Goal: Task Accomplishment & Management: Complete application form

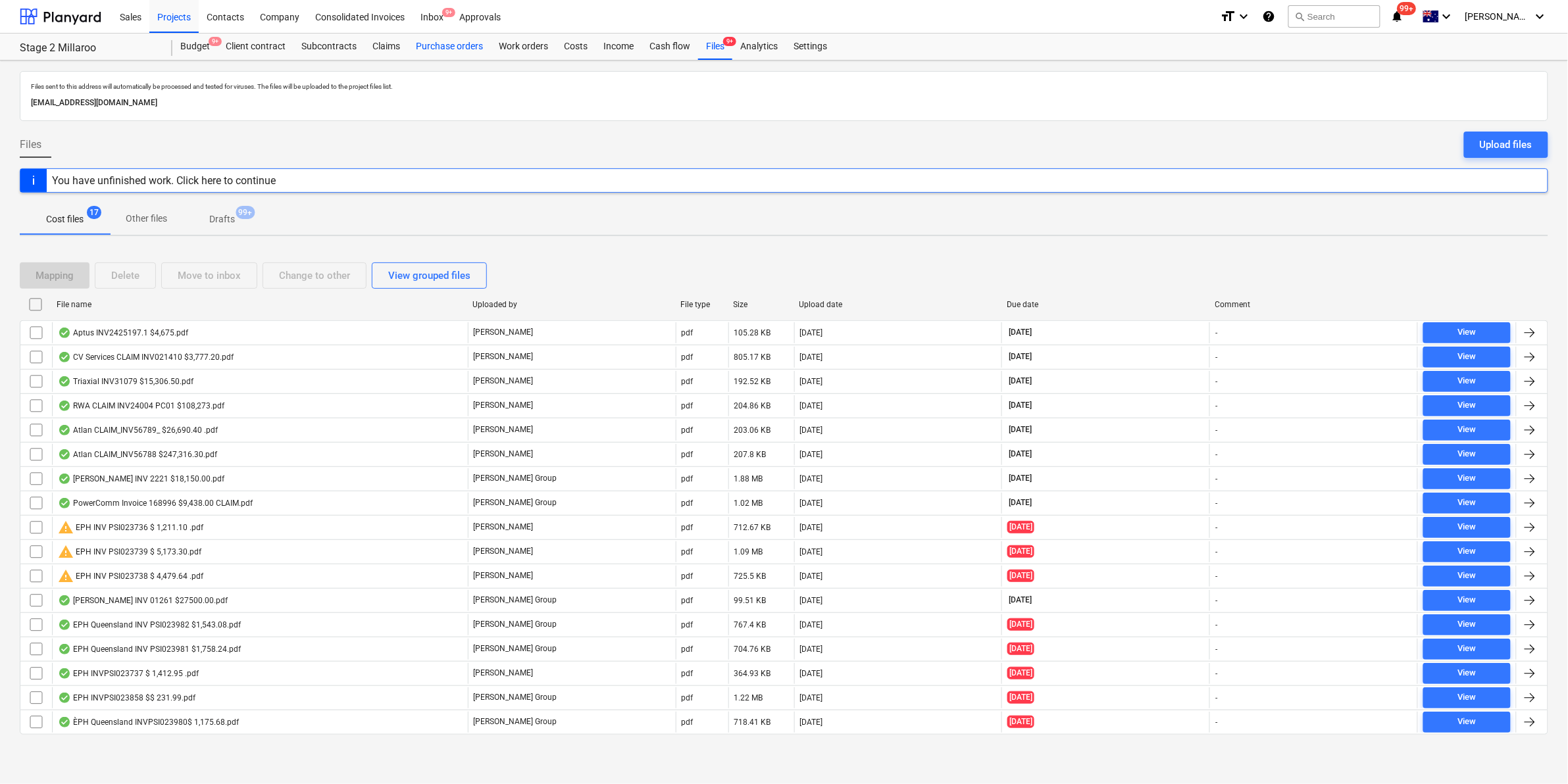
click at [453, 45] on div "Purchase orders" at bounding box center [449, 47] width 83 height 26
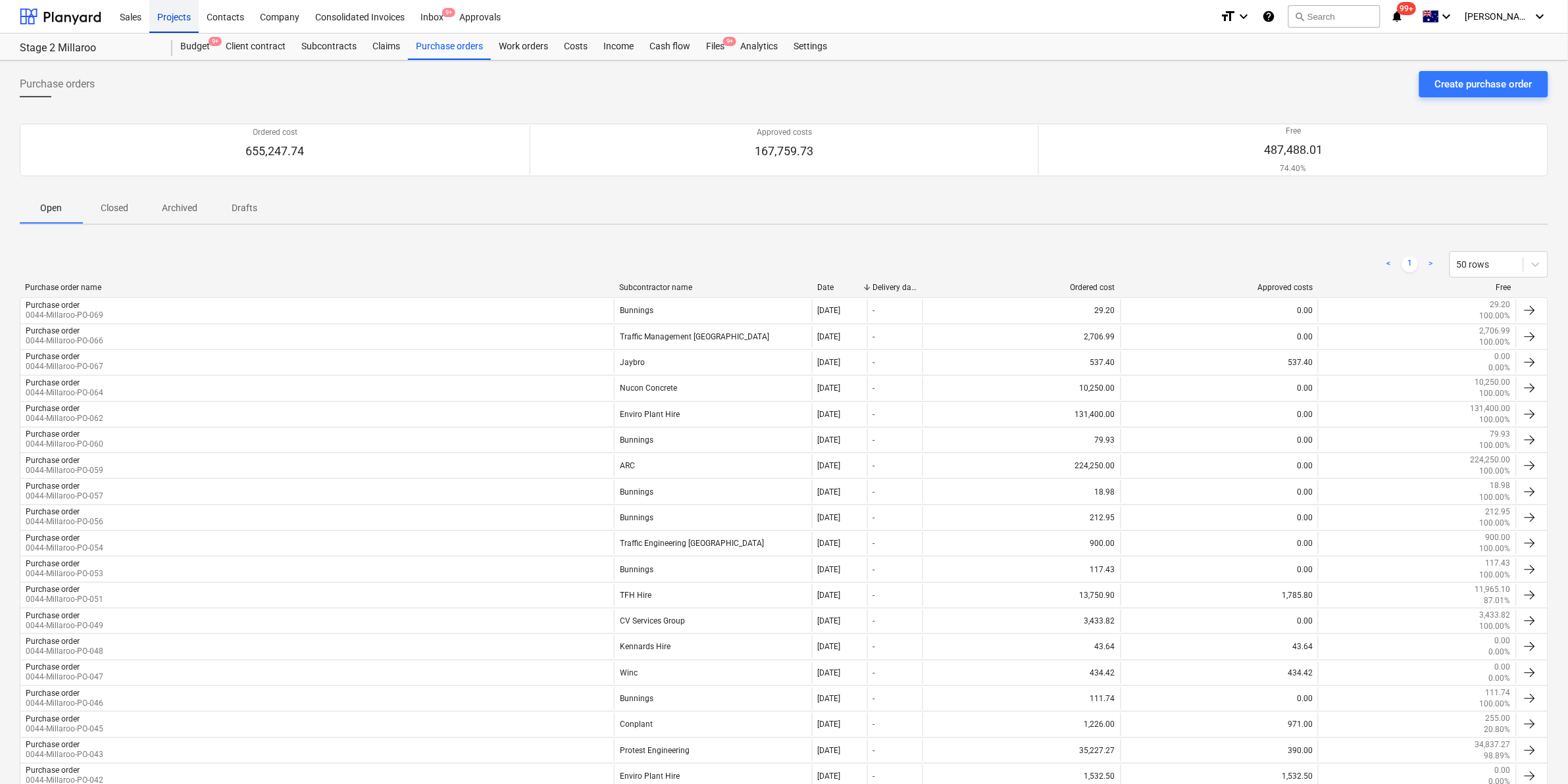
click at [175, 15] on div "Projects" at bounding box center [174, 16] width 50 height 34
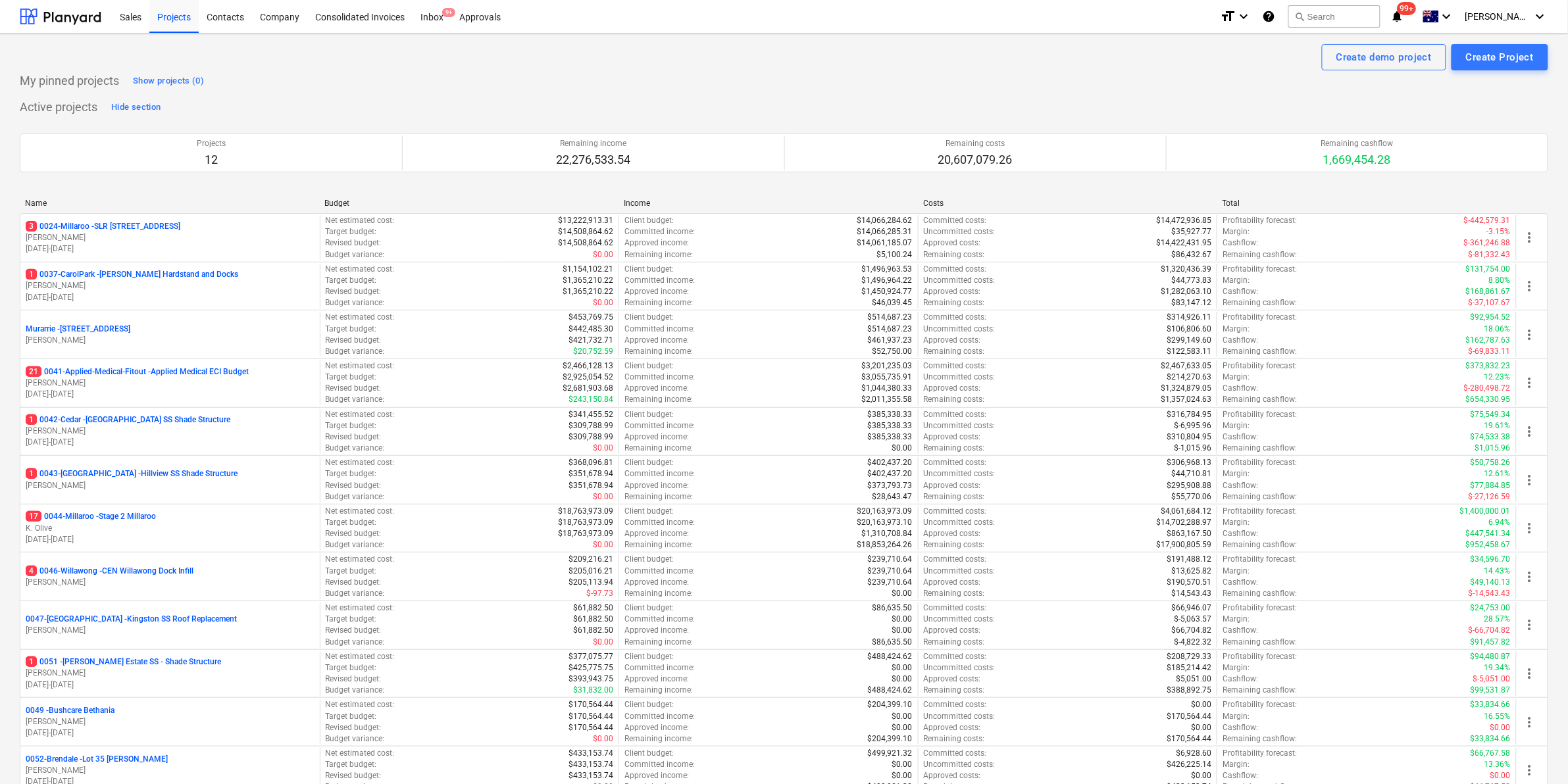
click at [100, 224] on p "3 0024-Millaroo - SLR [STREET_ADDRESS]" at bounding box center [103, 226] width 154 height 11
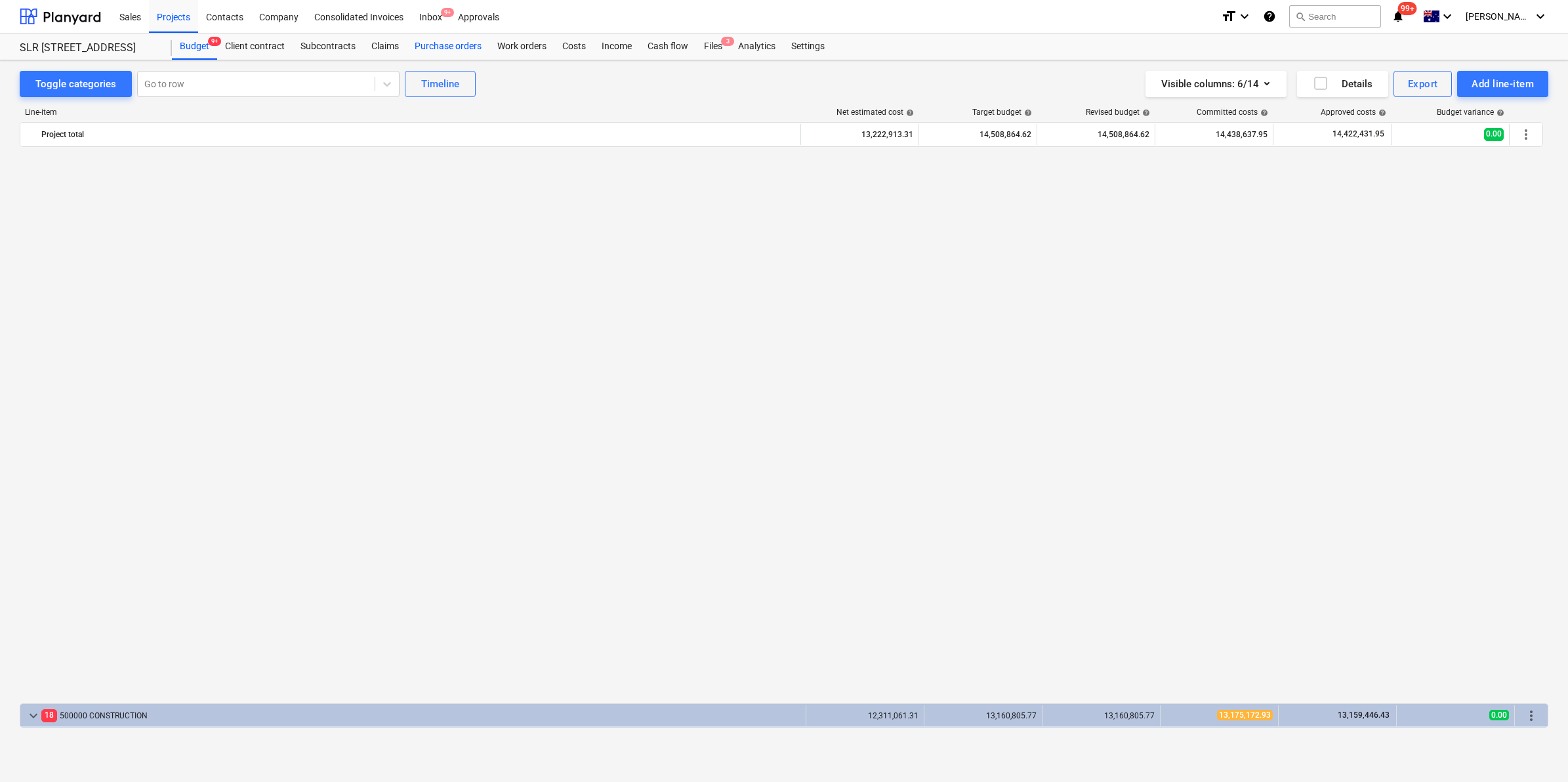
scroll to position [1011, 0]
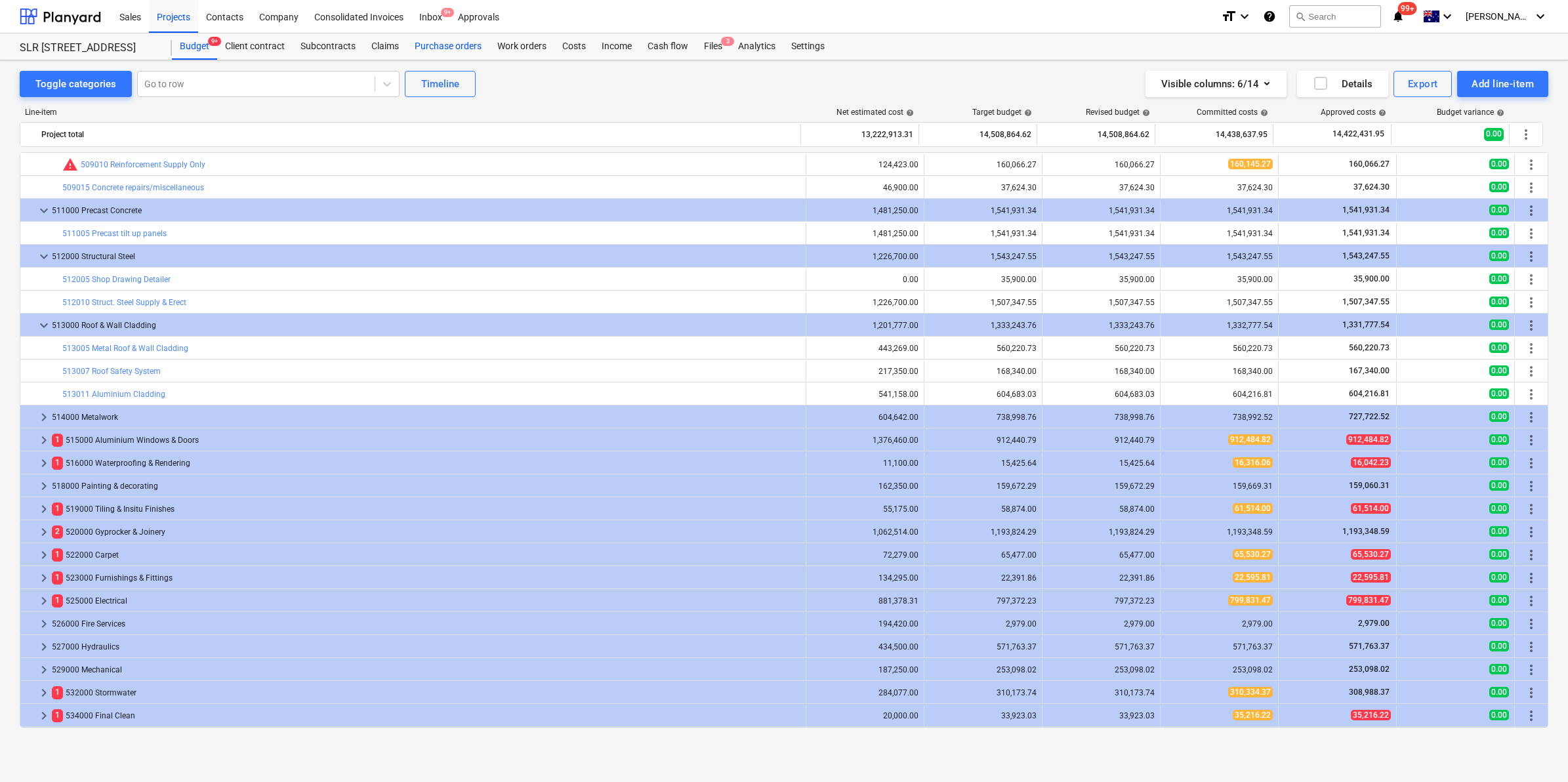
click at [457, 42] on div "Purchase orders" at bounding box center [448, 47] width 82 height 26
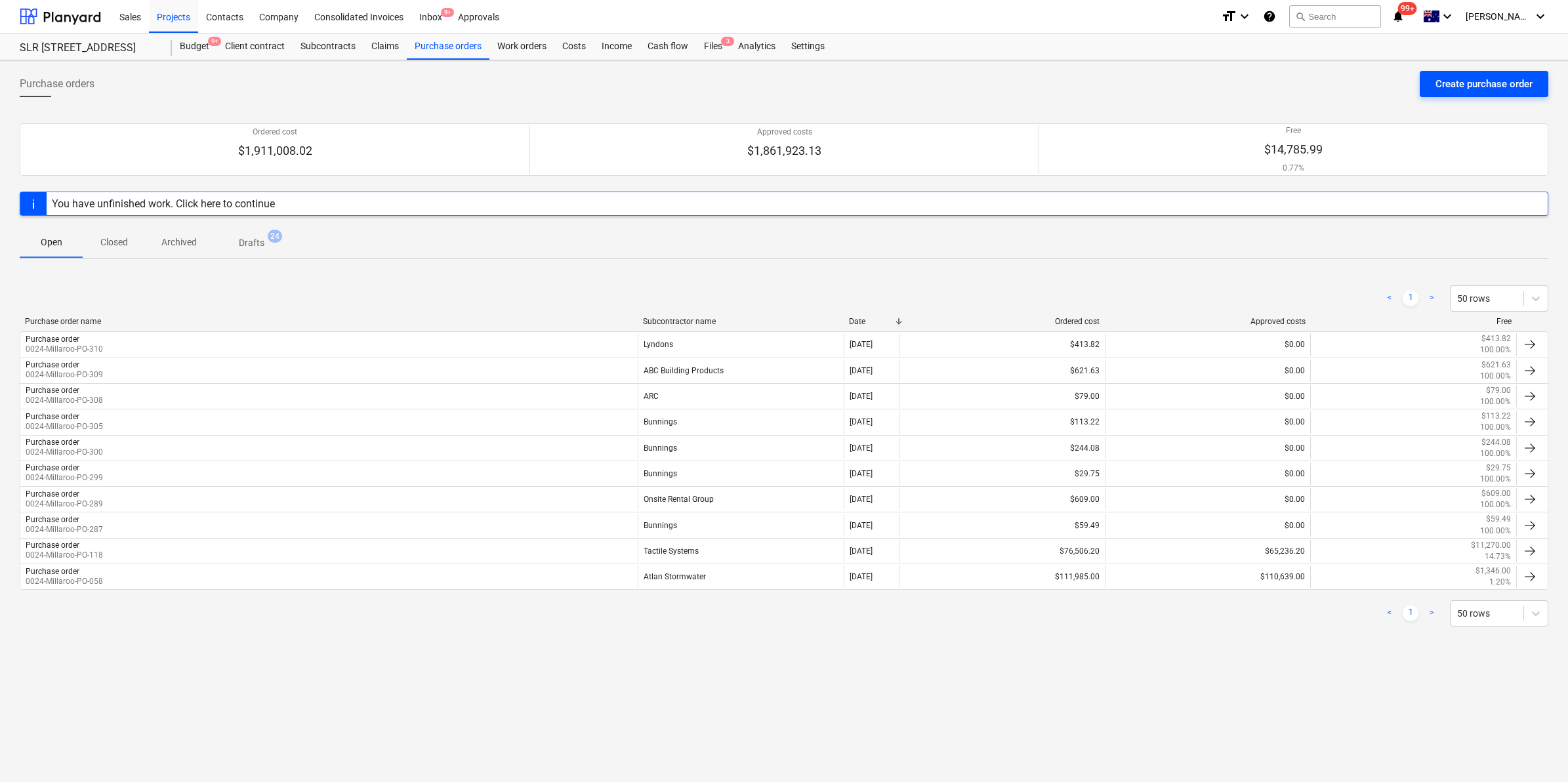
click at [1458, 93] on button "Create purchase order" at bounding box center [1484, 83] width 128 height 26
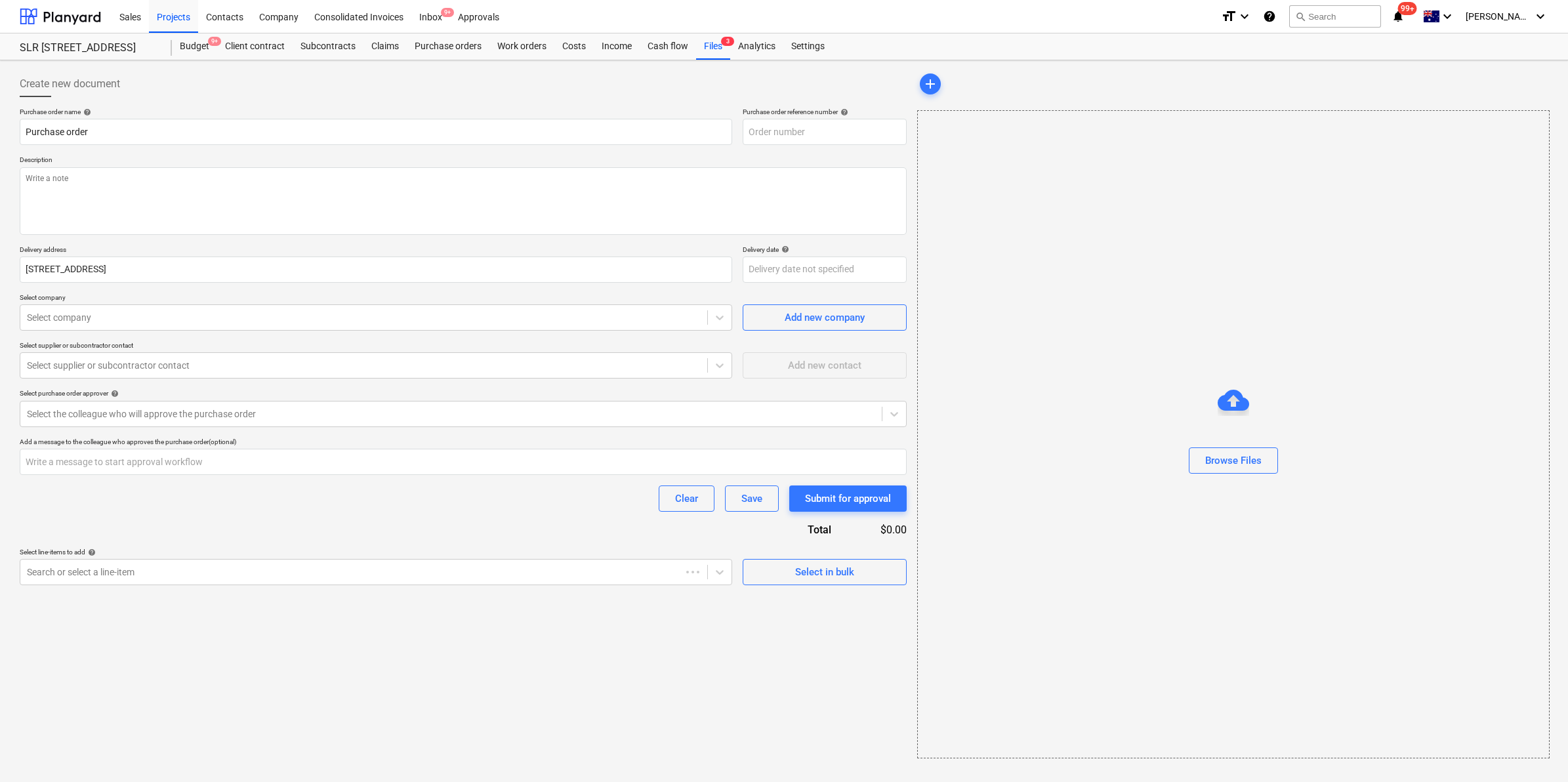
type textarea "x"
type input "0024-Millaroo-PO-311"
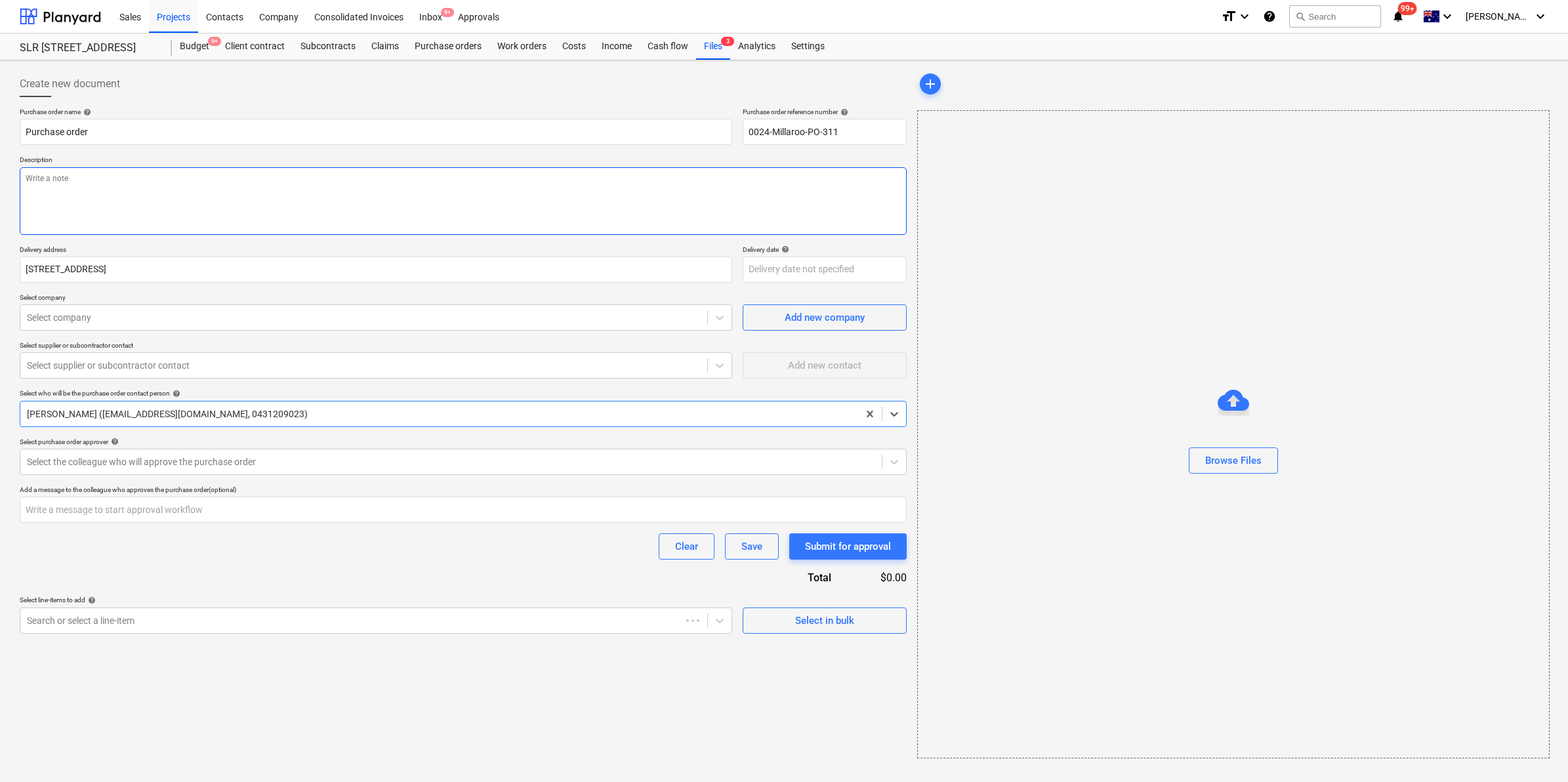
type textarea "x"
click at [167, 317] on div at bounding box center [363, 317] width 673 height 13
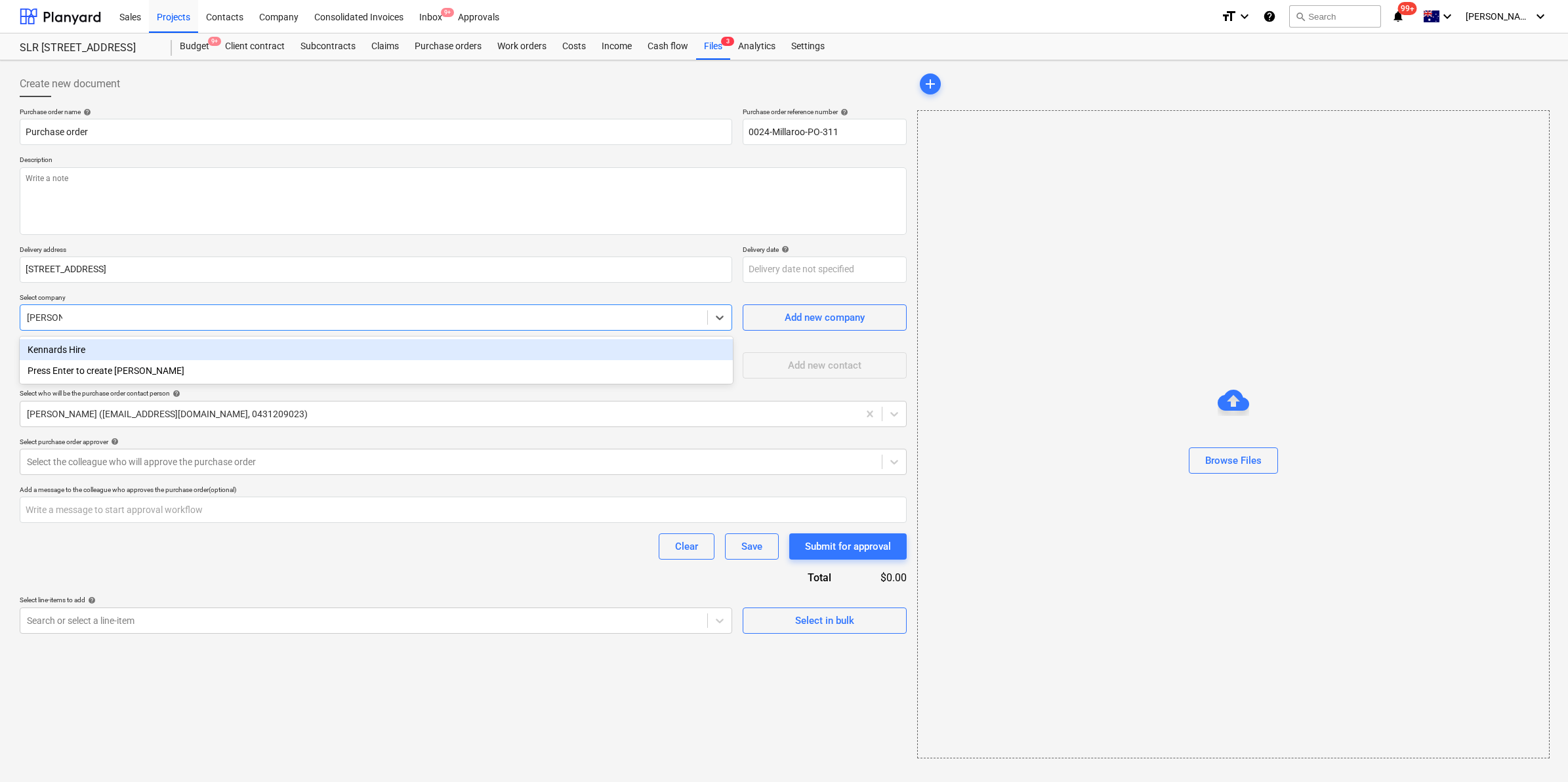
type input "kennards"
click at [63, 345] on div "Kennards Hire" at bounding box center [376, 350] width 713 height 21
type textarea "x"
click at [214, 467] on div at bounding box center [451, 461] width 848 height 13
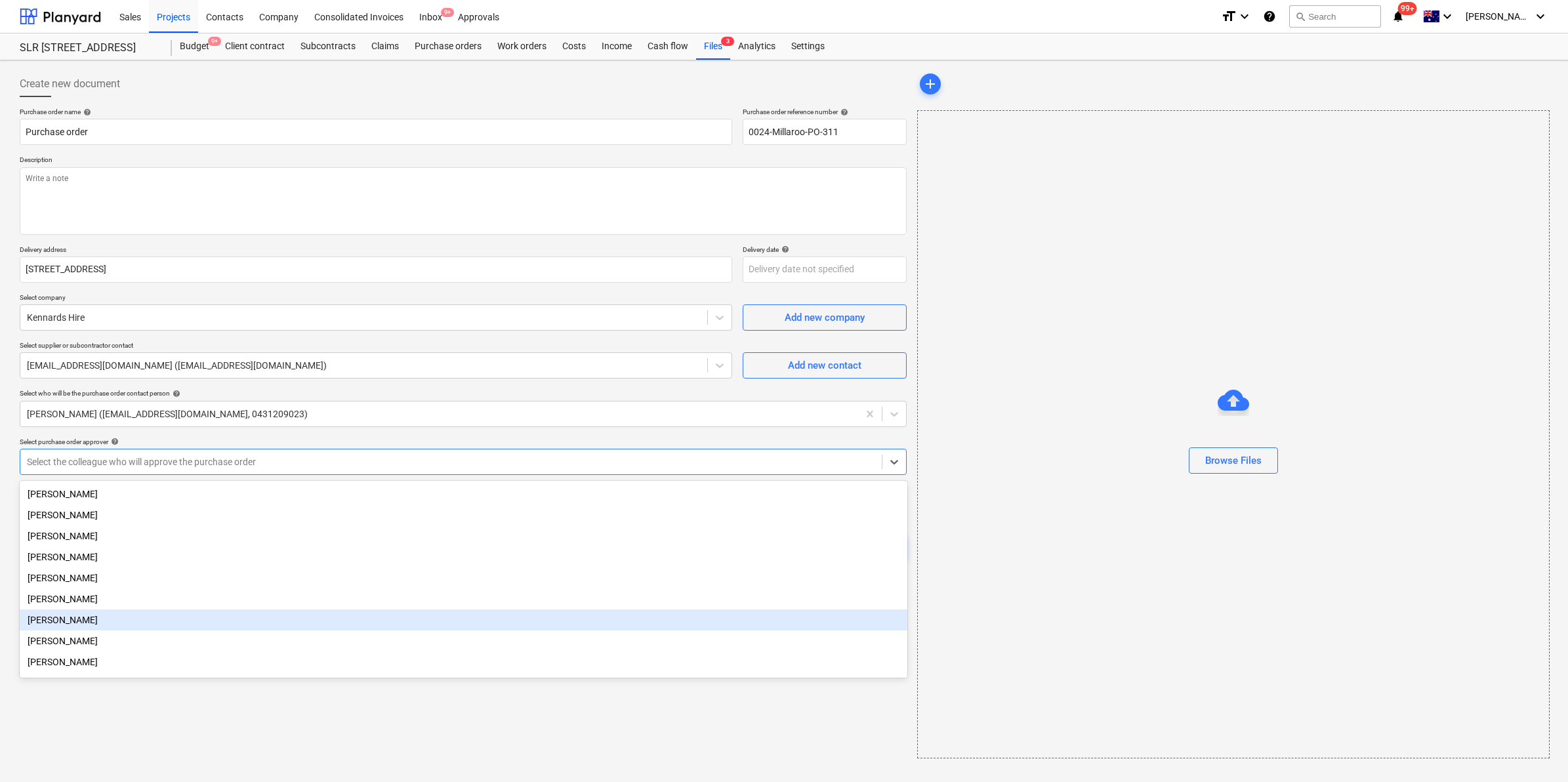
click at [71, 624] on div "[PERSON_NAME]" at bounding box center [464, 620] width 888 height 21
type textarea "x"
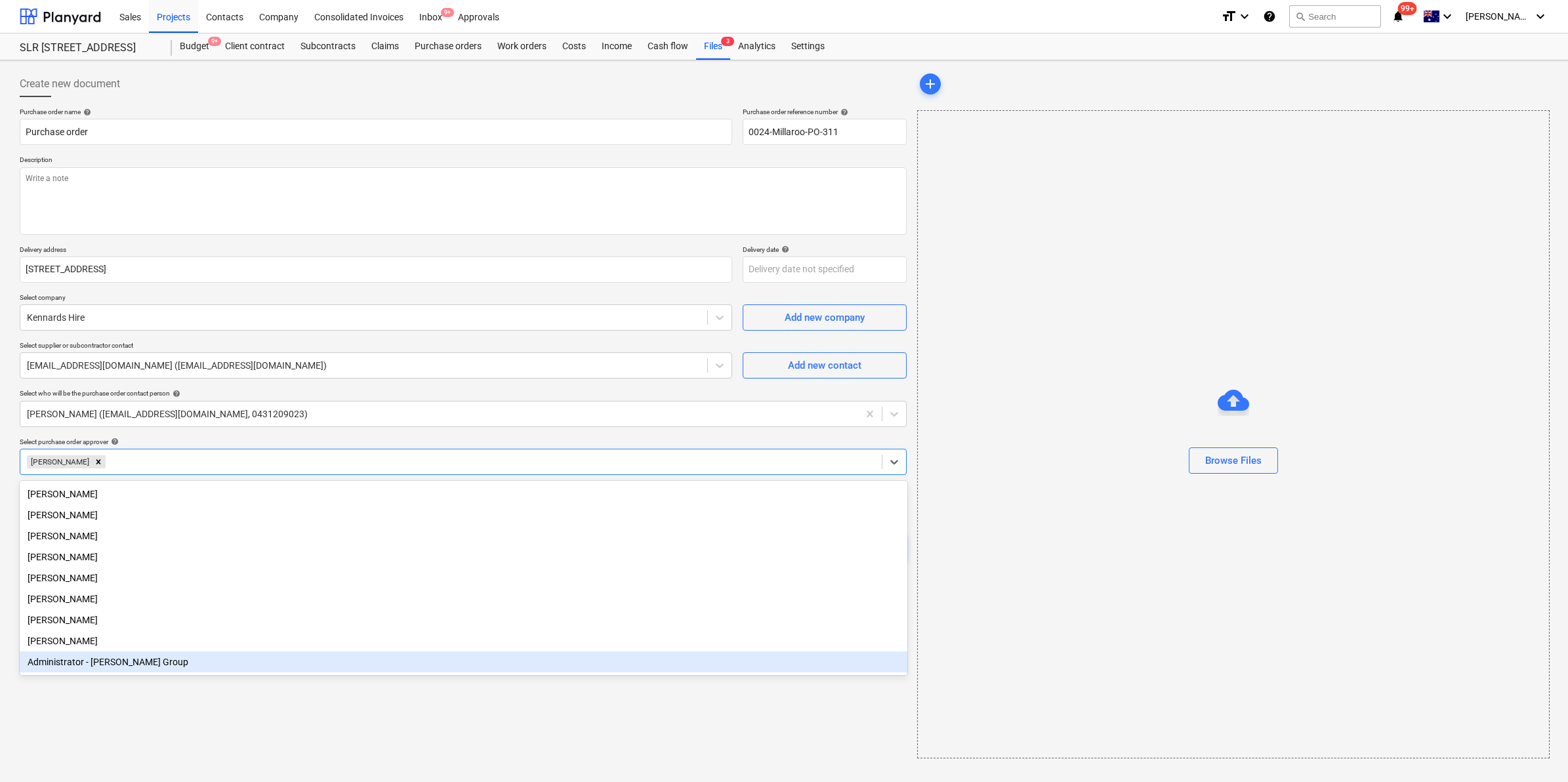
click at [134, 707] on div "Create new document Purchase order name help Purchase order Purchase order refe…" at bounding box center [464, 414] width 898 height 699
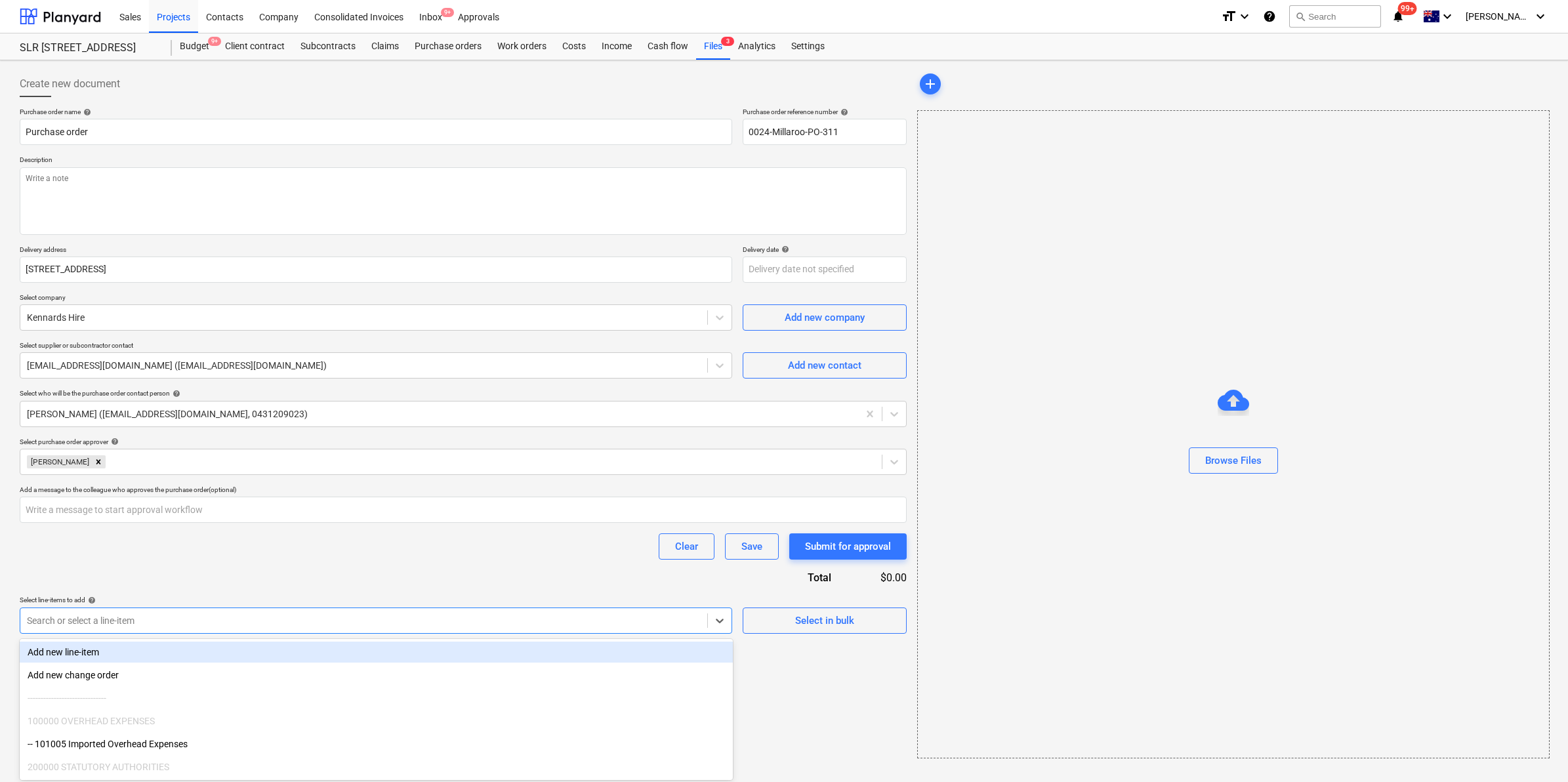
click at [154, 618] on div at bounding box center [363, 620] width 673 height 13
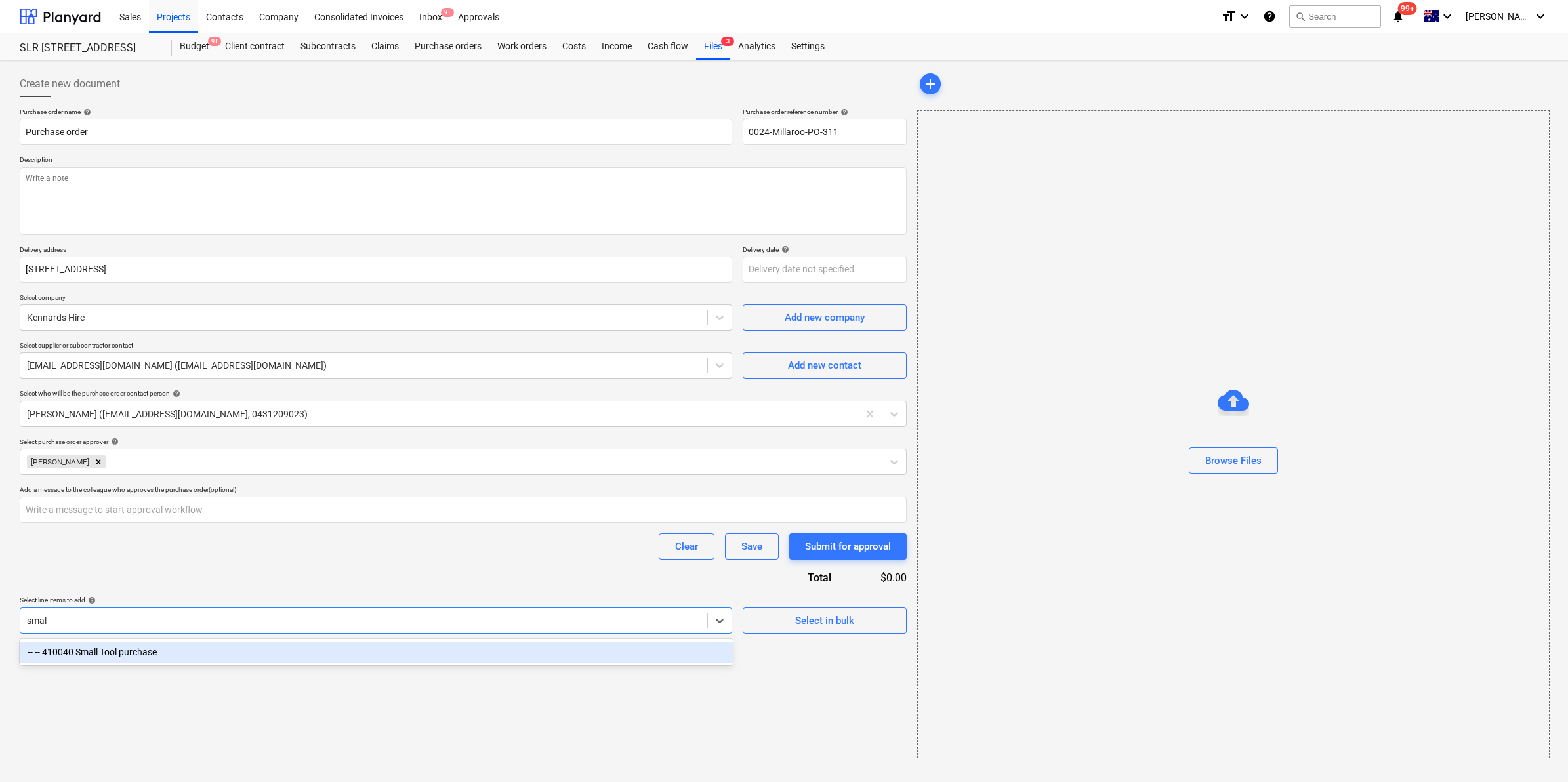
type input "small"
click at [142, 663] on div "-- -- 410040 Small Tool purchase" at bounding box center [376, 652] width 713 height 21
type textarea "x"
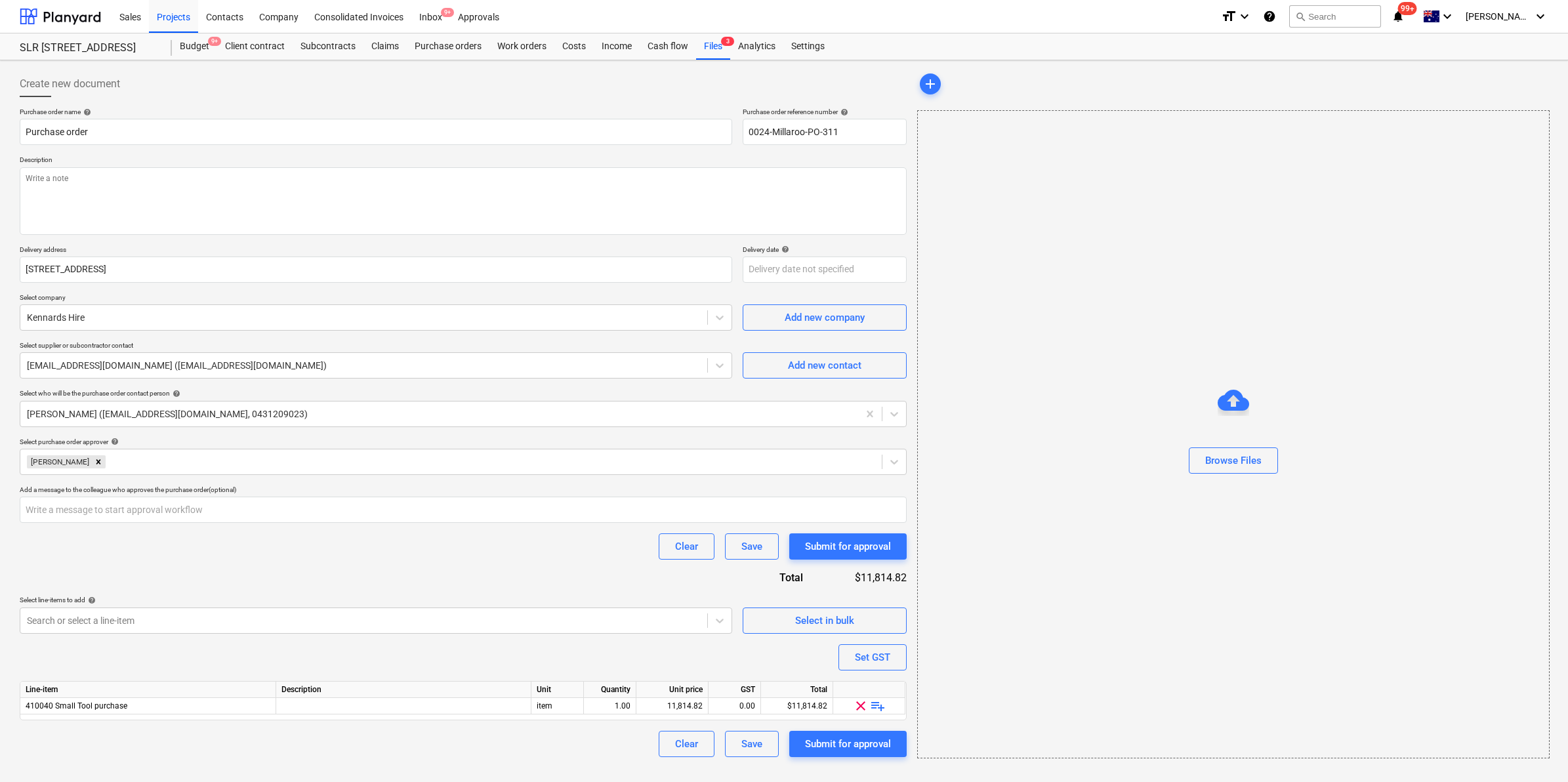
click at [309, 569] on div "Purchase order name help Purchase order Purchase order reference number help 00…" at bounding box center [463, 432] width 887 height 650
click at [874, 707] on span "playlist_add" at bounding box center [878, 706] width 16 height 16
type textarea "x"
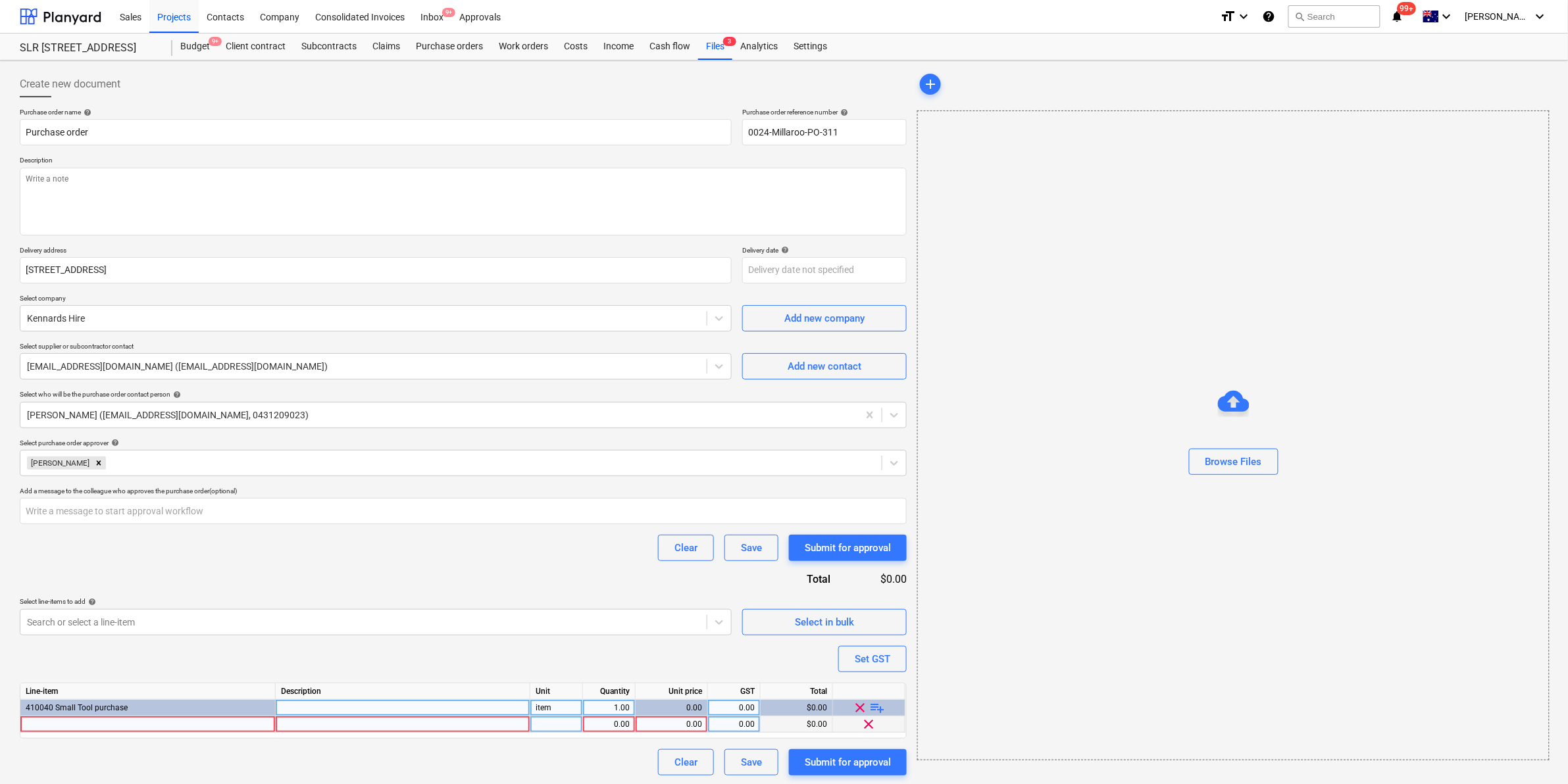
click at [201, 721] on div at bounding box center [147, 724] width 255 height 17
type input "jackhammer"
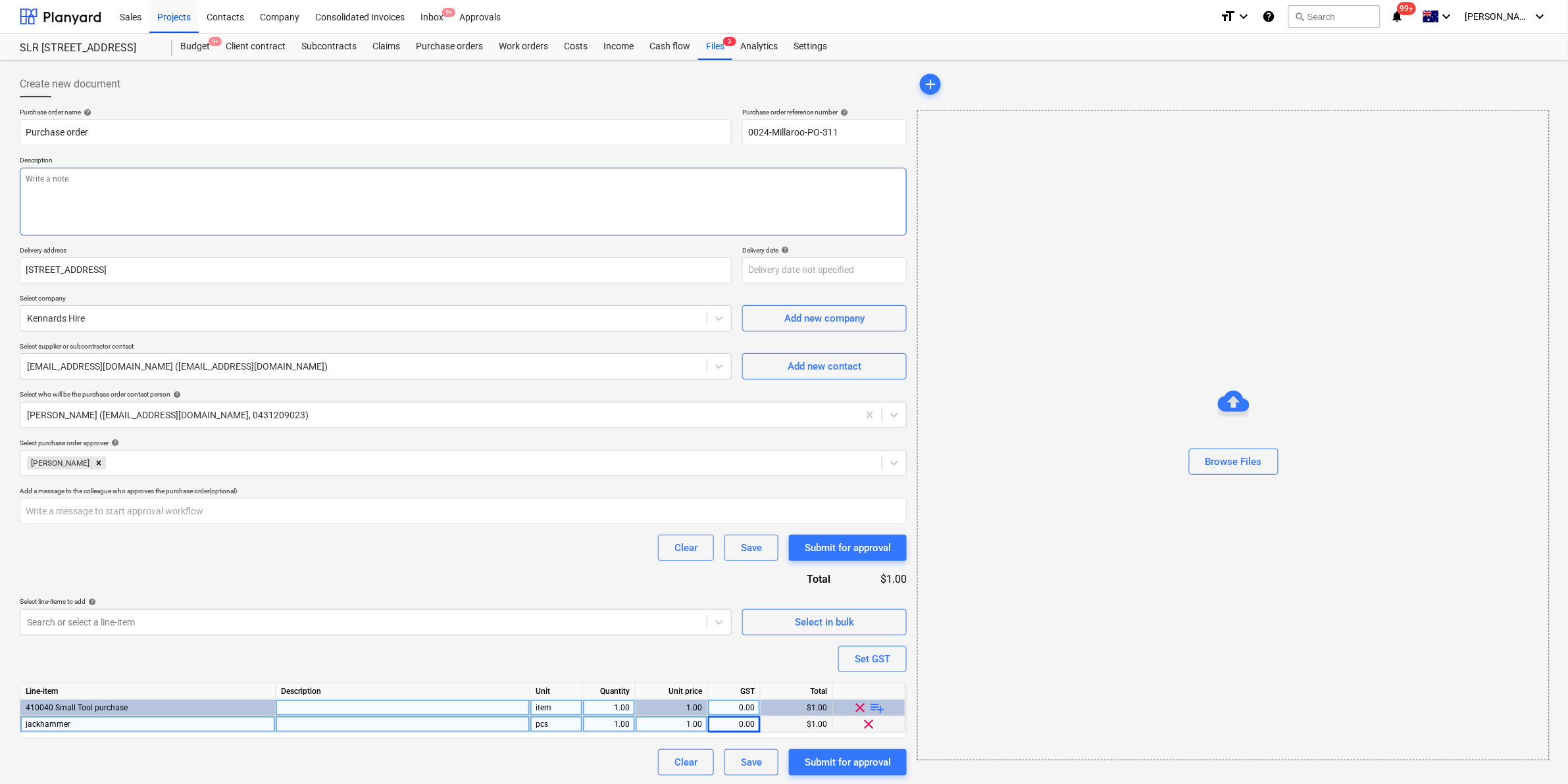
click at [360, 217] on textarea at bounding box center [463, 201] width 888 height 68
type textarea "x"
type textarea "j"
type textarea "x"
type textarea "ja"
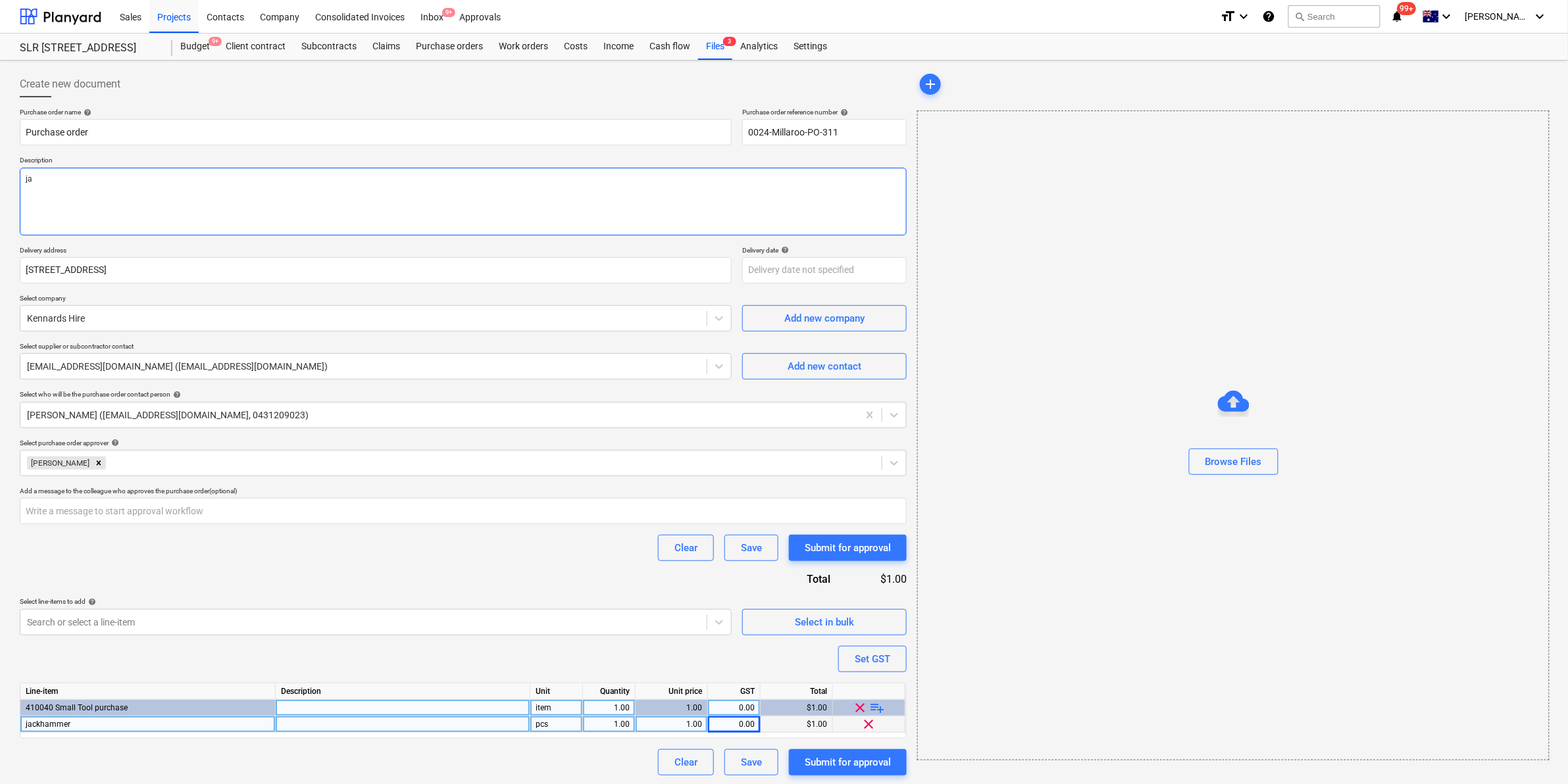
type textarea "x"
type textarea "jack"
type textarea "x"
type textarea "jackh"
type textarea "x"
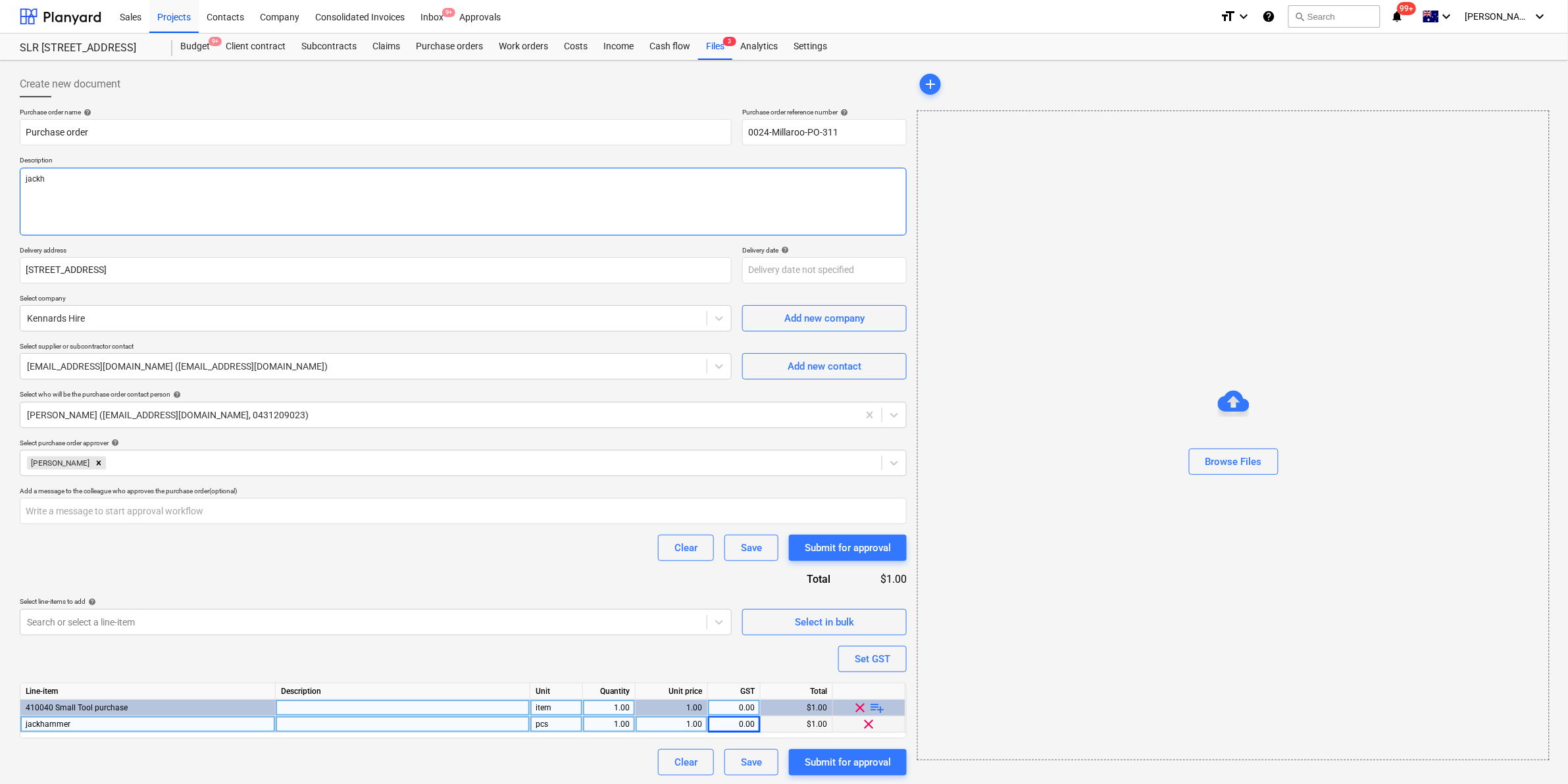
type textarea "jackha"
type textarea "x"
type textarea "jackham"
type textarea "x"
type textarea "jackhamme"
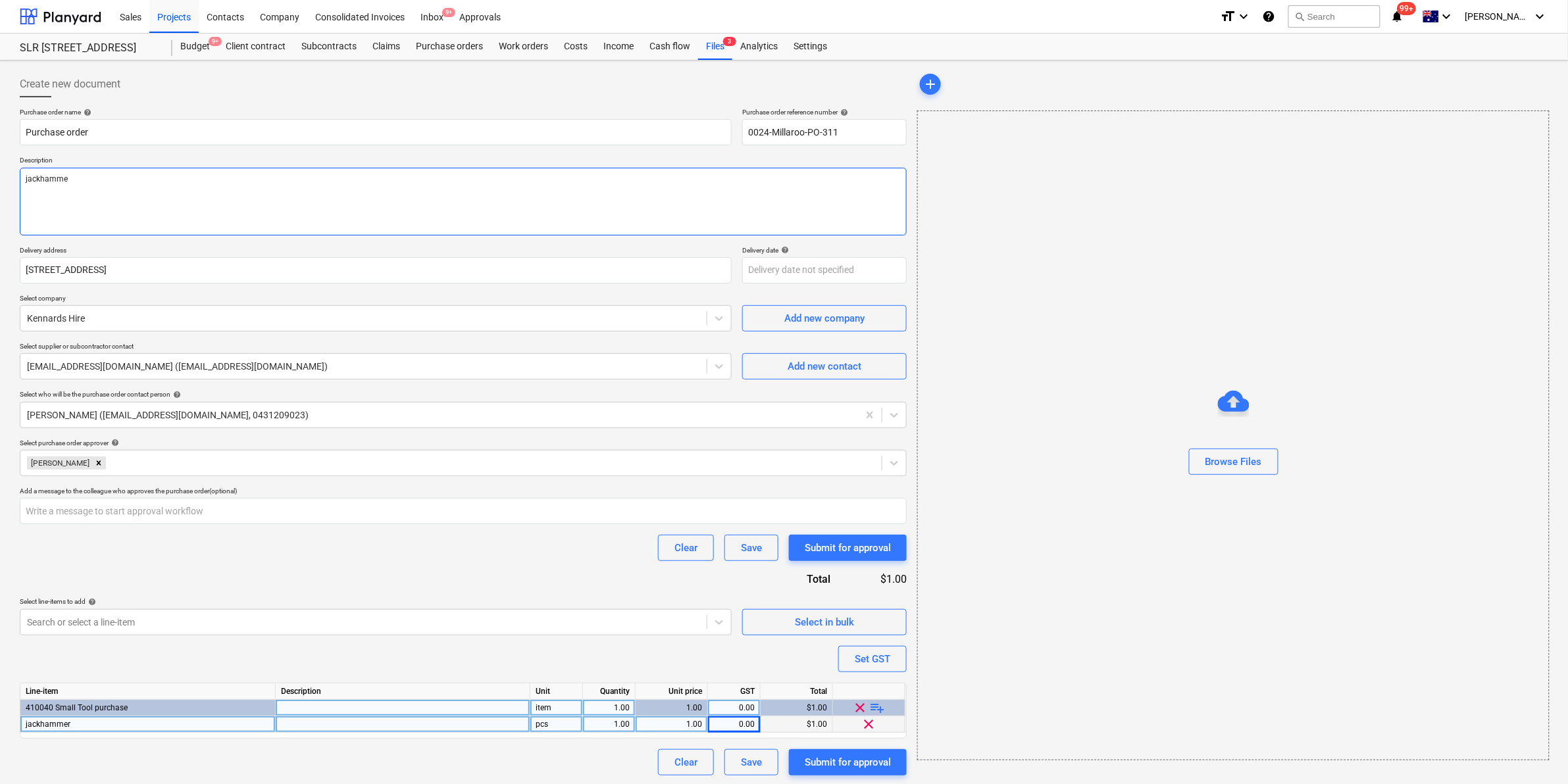
type textarea "x"
type textarea "jackhammer"
click at [824, 758] on div "Submit for approval" at bounding box center [848, 762] width 87 height 17
type textarea "x"
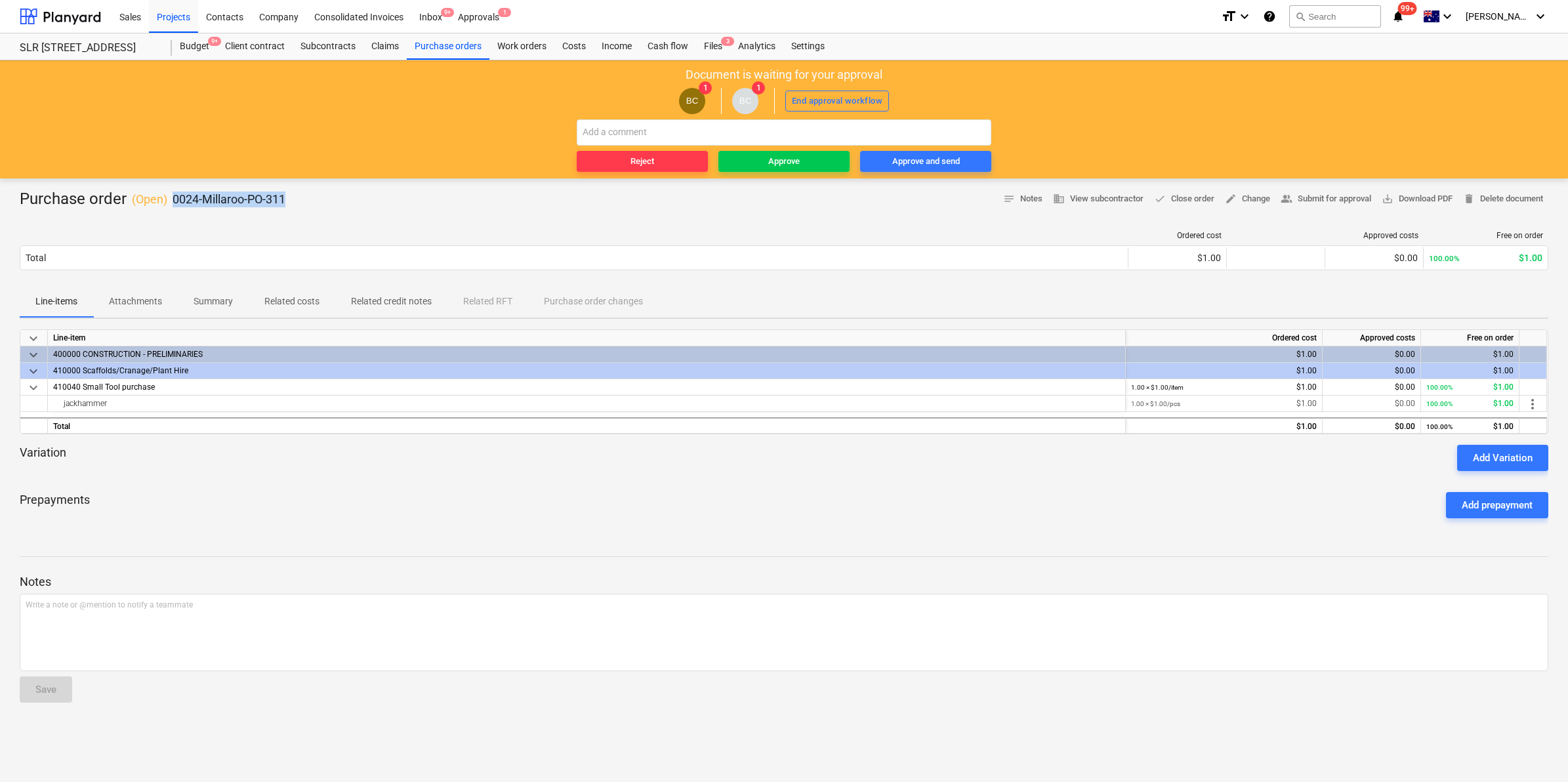
drag, startPoint x: 175, startPoint y: 198, endPoint x: 289, endPoint y: 206, distance: 114.3
click at [289, 206] on div "Purchase order ( Open ) 0024-Millaroo-PO-311 notes Notes business View subcontr…" at bounding box center [784, 199] width 1528 height 21
copy p "0024-Millaroo-PO-311"
click at [780, 158] on div "Approve" at bounding box center [784, 161] width 32 height 15
